Goal: Find specific page/section: Locate a particular part of the current website

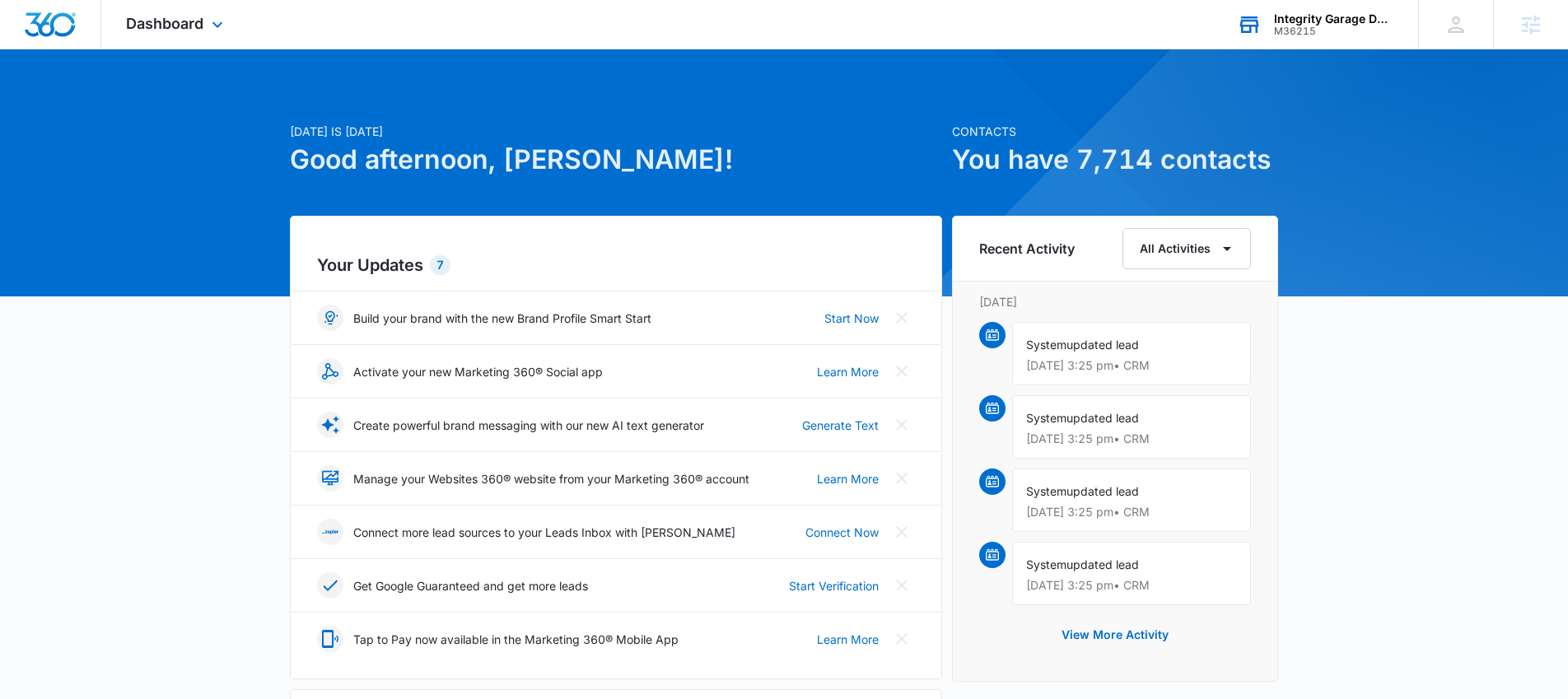
click at [1342, 27] on div "M36215" at bounding box center [1333, 31] width 120 height 12
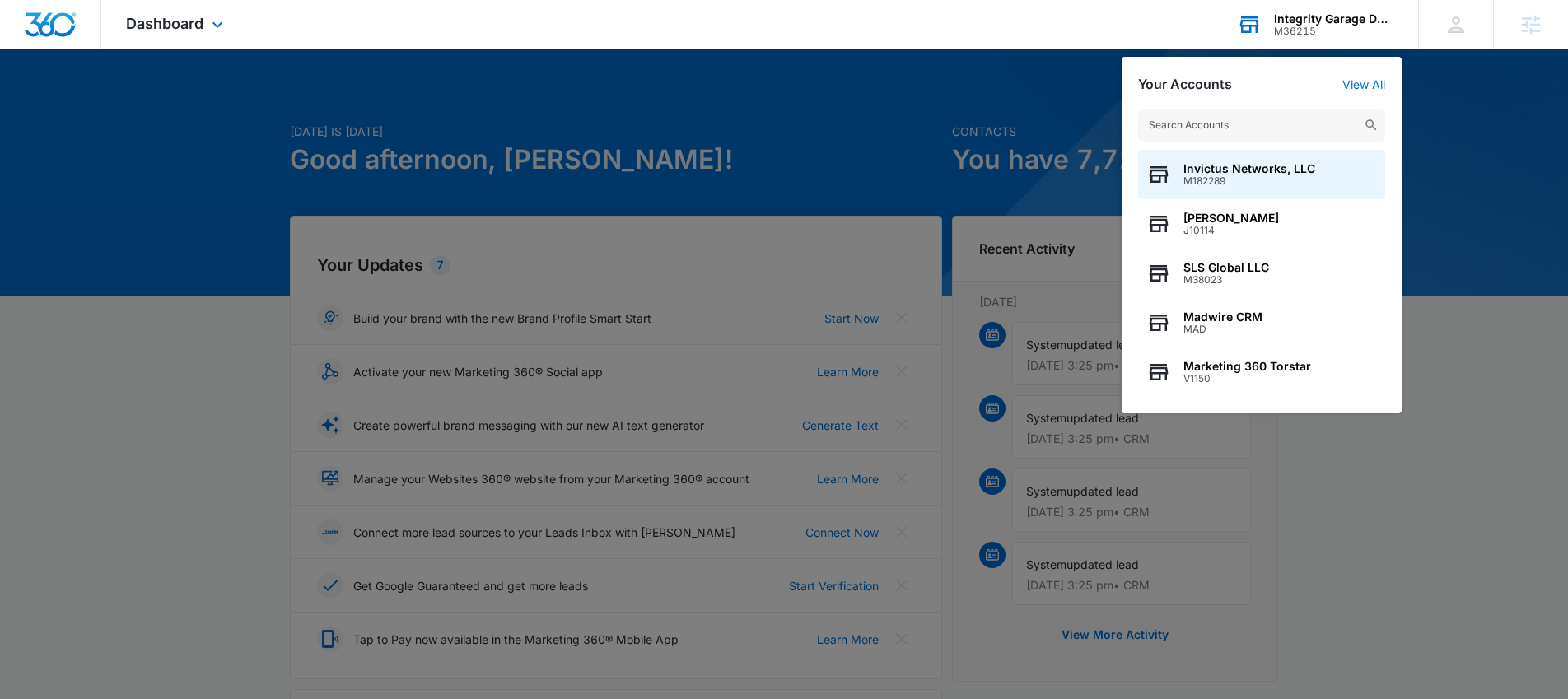
click at [1230, 114] on input "text" at bounding box center [1261, 124] width 247 height 33
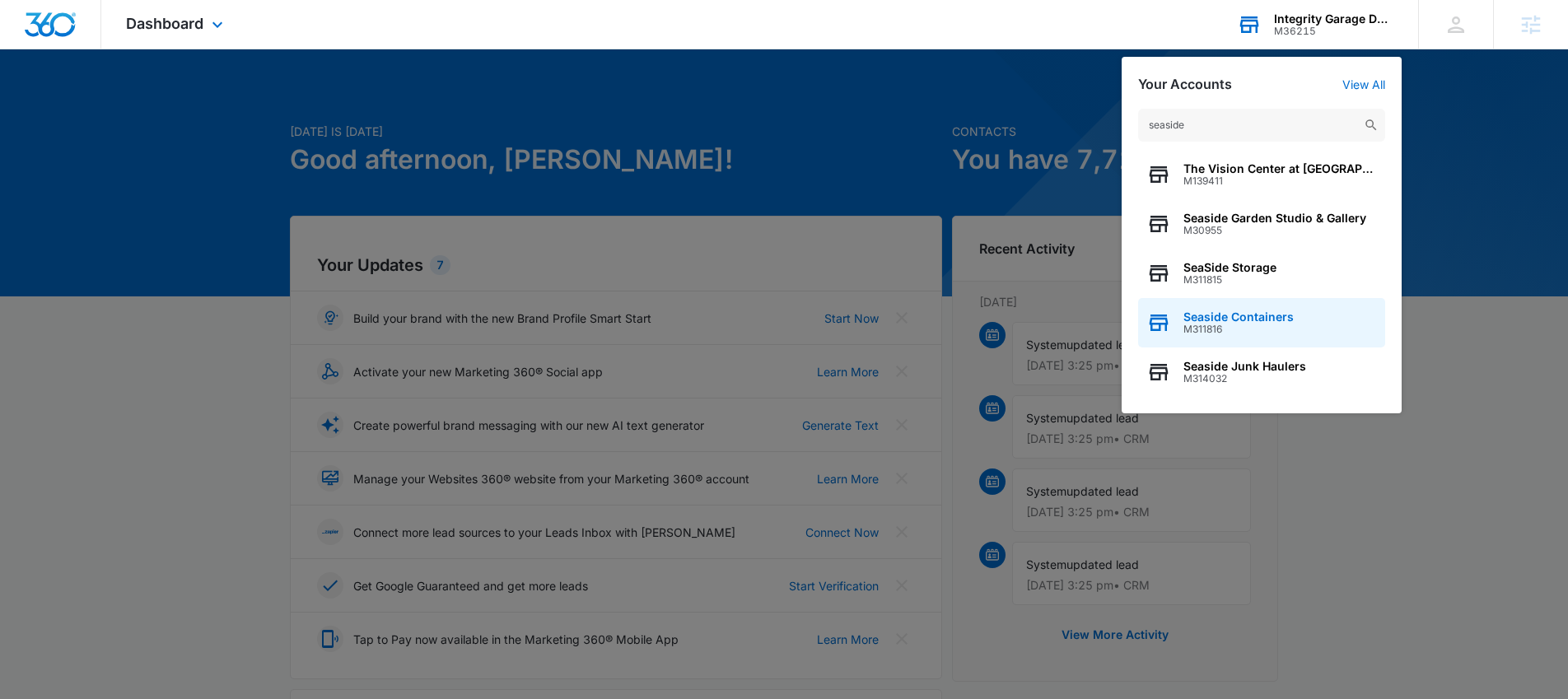
type input "seaside"
click at [1214, 342] on div "Seaside Containers M311816" at bounding box center [1261, 323] width 247 height 50
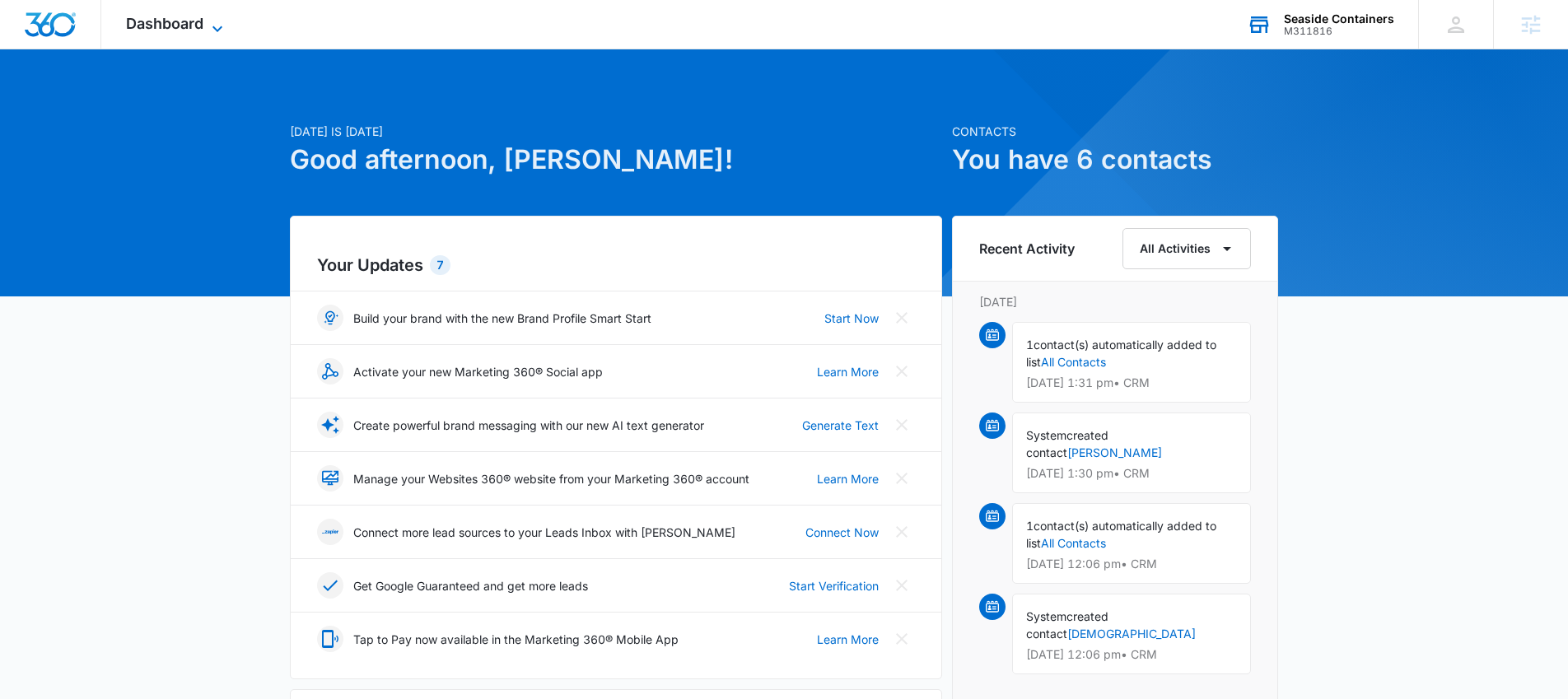
click at [225, 16] on div "Dashboard Apps Reputation Websites Forms CRM Email Social Payments POS Content …" at bounding box center [177, 24] width 151 height 49
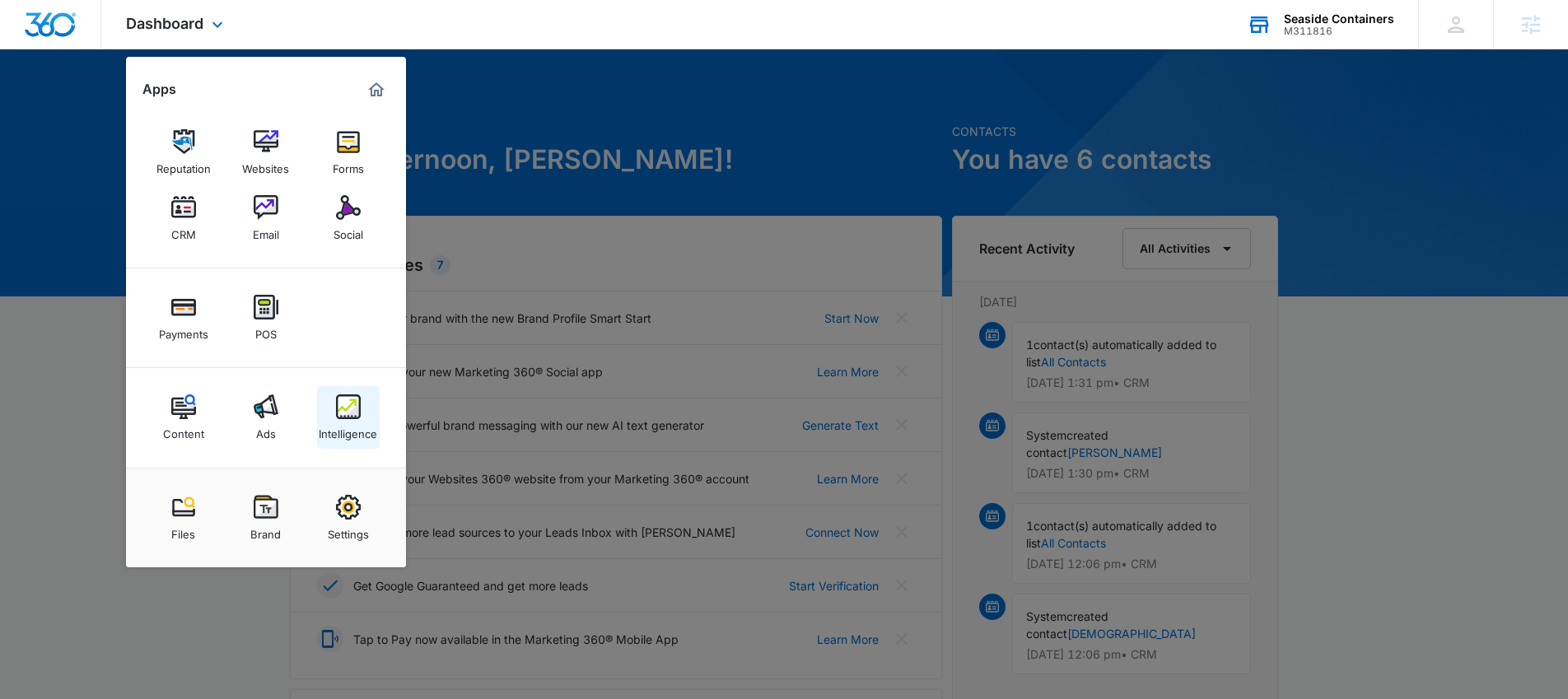
click at [344, 419] on div "Intelligence" at bounding box center [348, 429] width 59 height 21
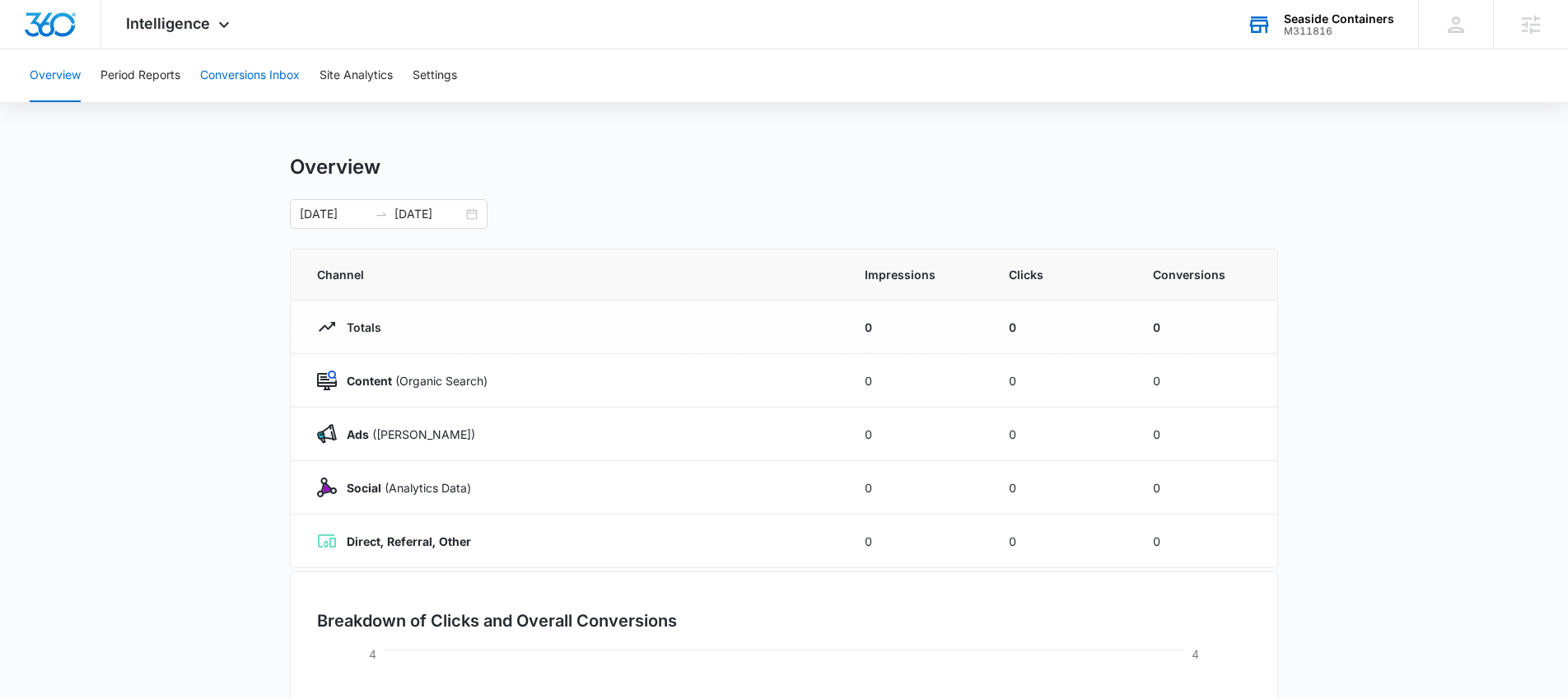
click at [276, 92] on button "Conversions Inbox" at bounding box center [249, 75] width 99 height 52
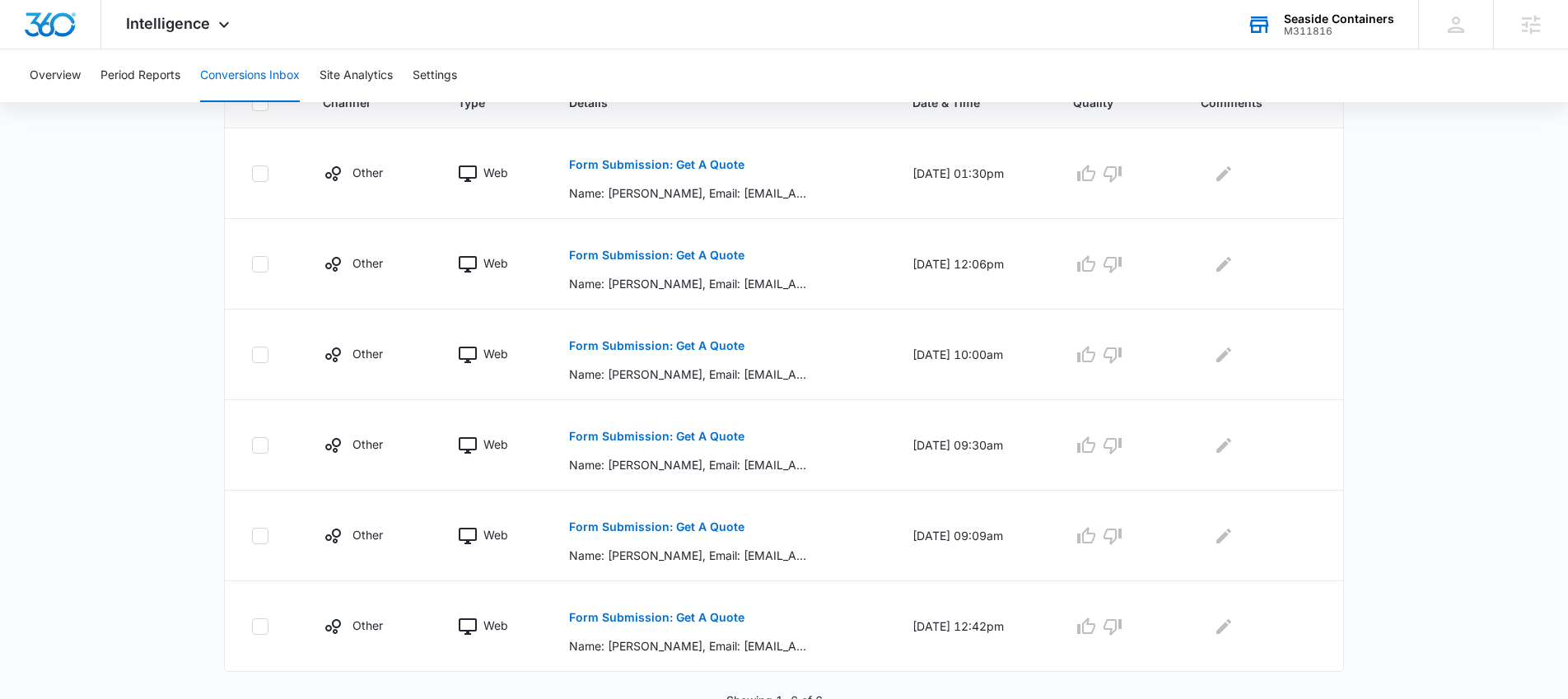
scroll to position [400, 0]
